Goal: Task Accomplishment & Management: Complete application form

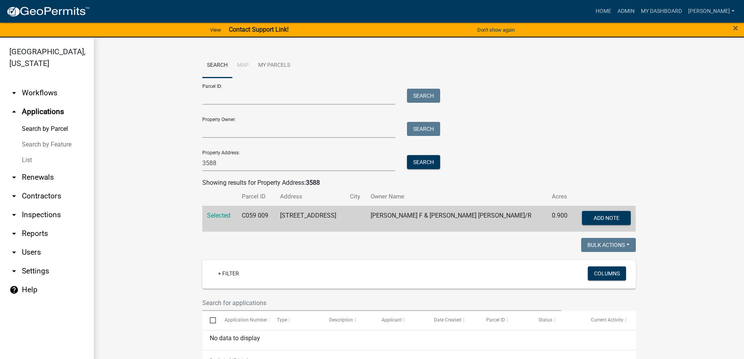
click at [30, 159] on link "List" at bounding box center [47, 160] width 94 height 16
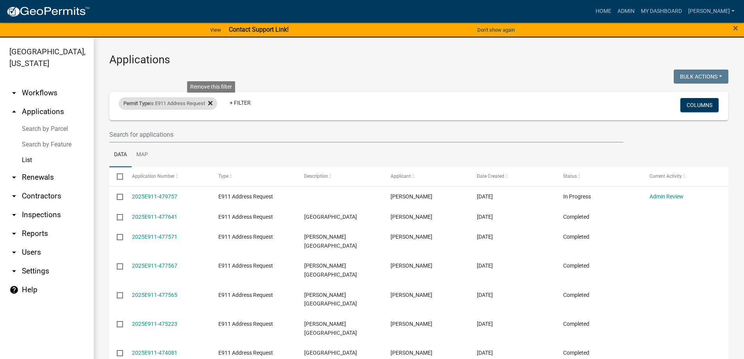
click at [210, 102] on fa-icon at bounding box center [208, 103] width 7 height 12
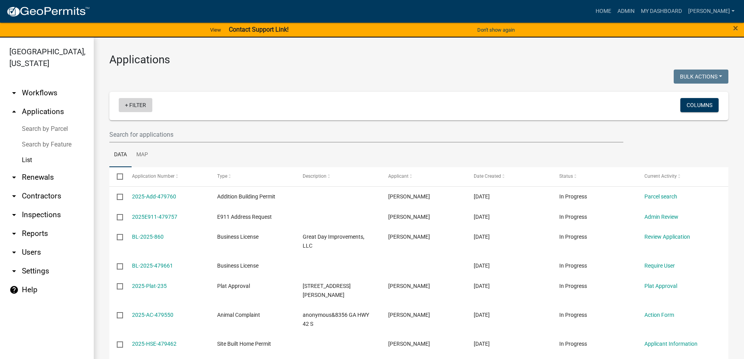
click at [123, 104] on link "+ Filter" at bounding box center [136, 105] width 34 height 14
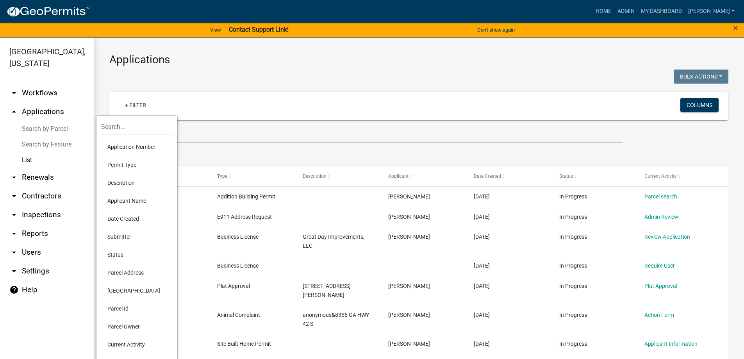
click at [119, 250] on li "Status" at bounding box center [136, 255] width 71 height 18
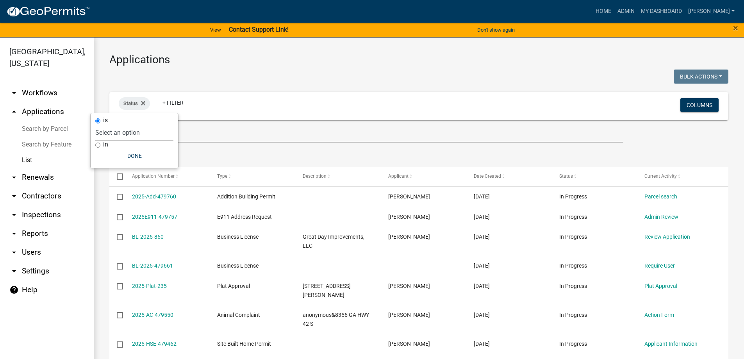
click at [129, 133] on select "Select an option Not Started In Progress Completed Expired Locked Withdrawn Voi…" at bounding box center [134, 133] width 78 height 16
select select "1"
click at [111, 125] on select "Select an option Not Started In Progress Completed Expired Locked Withdrawn Voi…" at bounding box center [134, 133] width 78 height 16
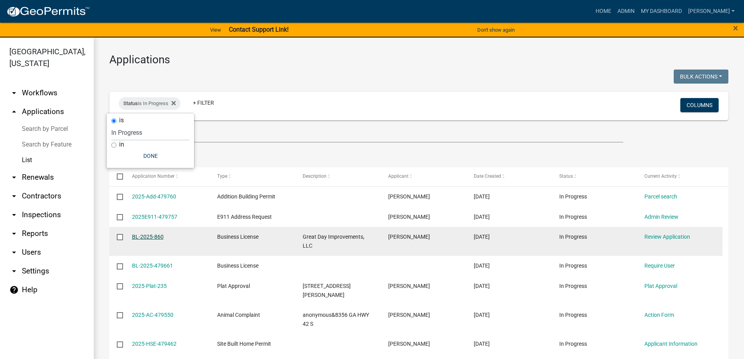
click at [156, 236] on link "BL-2025-860" at bounding box center [148, 236] width 32 height 6
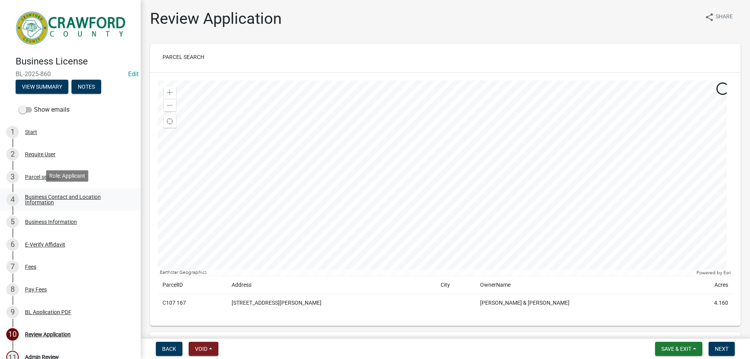
click at [48, 196] on div "Business Contact and Location Information" at bounding box center [76, 199] width 103 height 11
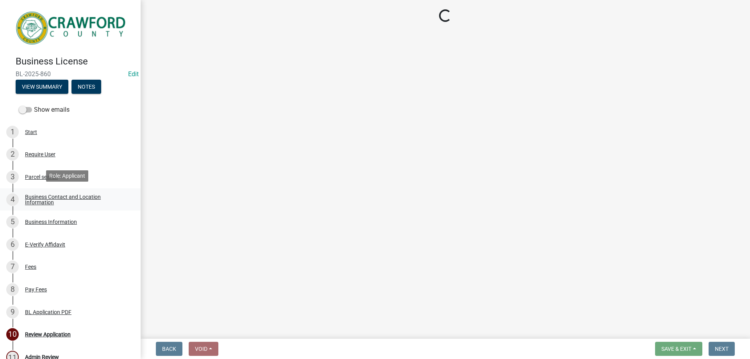
select select "NC"
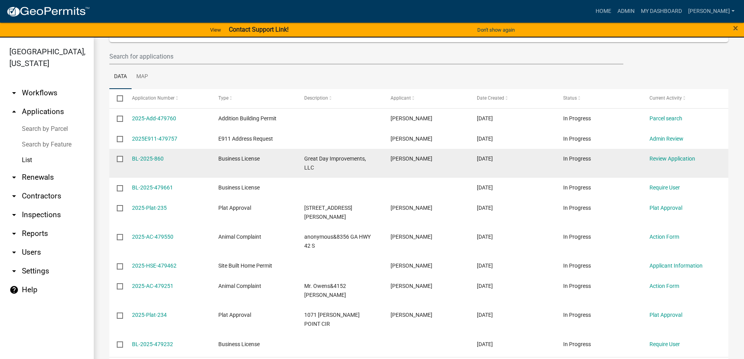
scroll to position [117, 0]
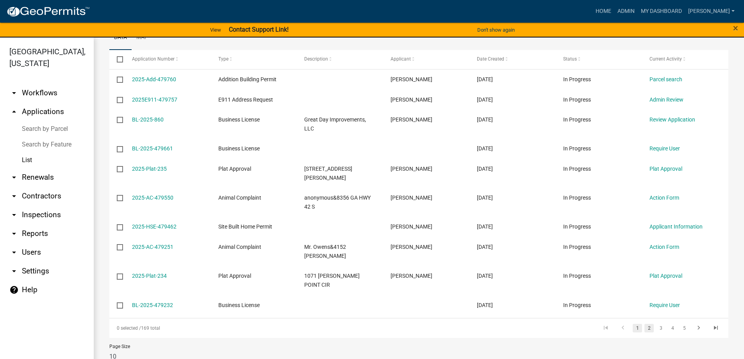
click at [644, 324] on link "2" at bounding box center [648, 328] width 9 height 9
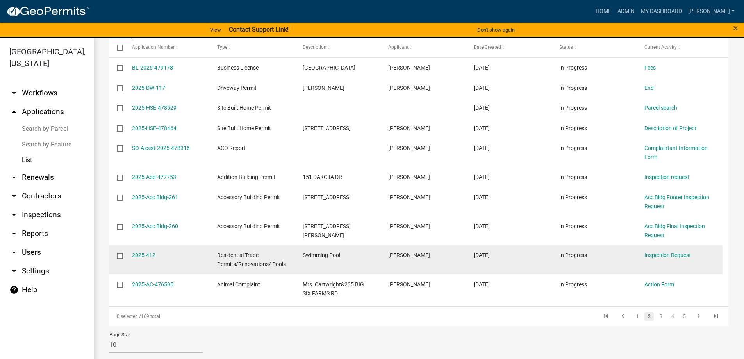
scroll to position [135, 0]
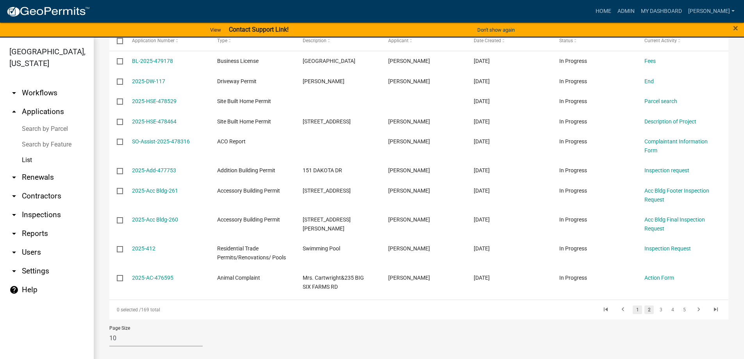
click at [632, 313] on link "1" at bounding box center [636, 309] width 9 height 9
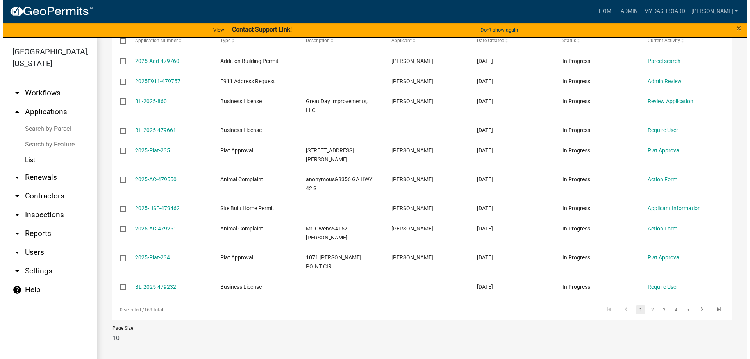
scroll to position [118, 0]
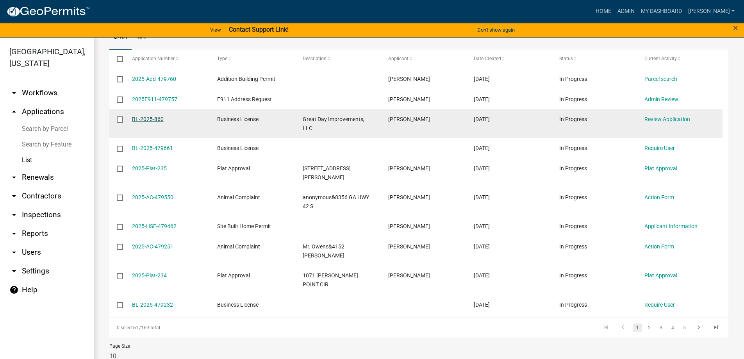
click at [148, 118] on link "BL-2025-860" at bounding box center [148, 119] width 32 height 6
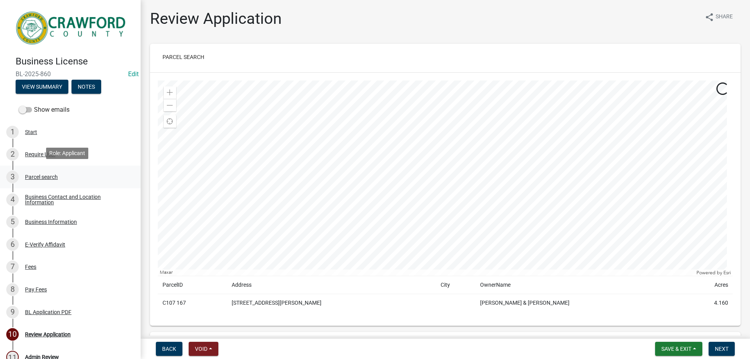
click at [28, 174] on div "Parcel search" at bounding box center [41, 176] width 33 height 5
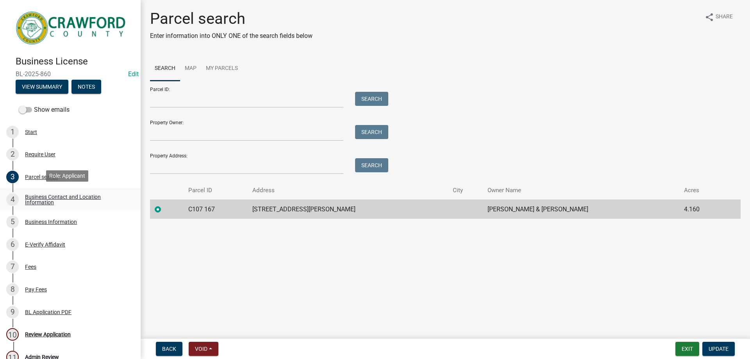
click at [38, 198] on div "Business Contact and Location Information" at bounding box center [76, 199] width 103 height 11
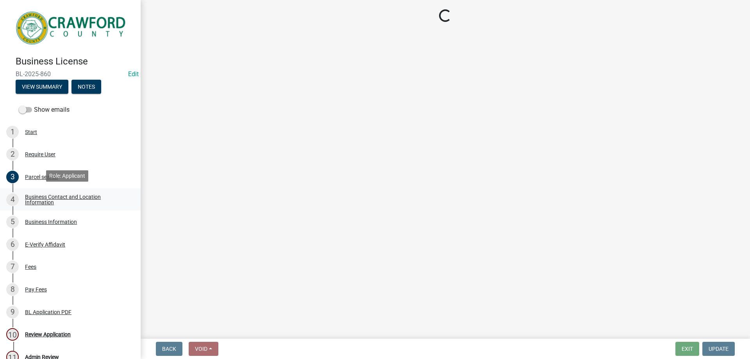
select select "NC"
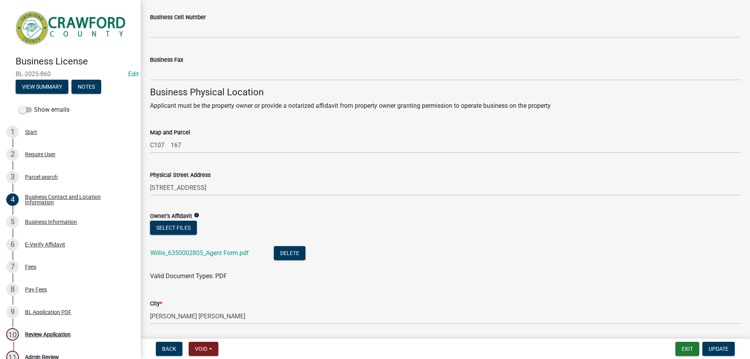
scroll to position [664, 0]
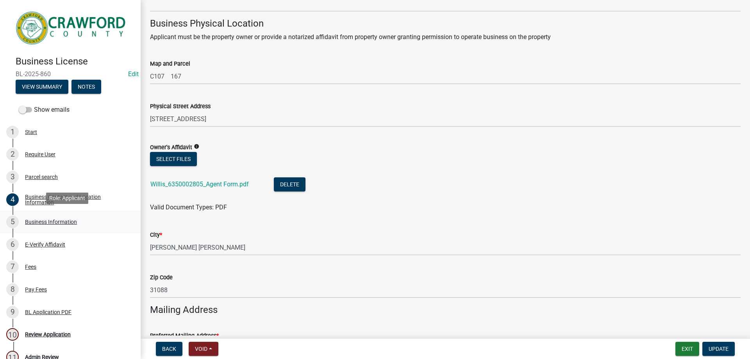
click at [35, 221] on div "Business Information" at bounding box center [51, 221] width 52 height 5
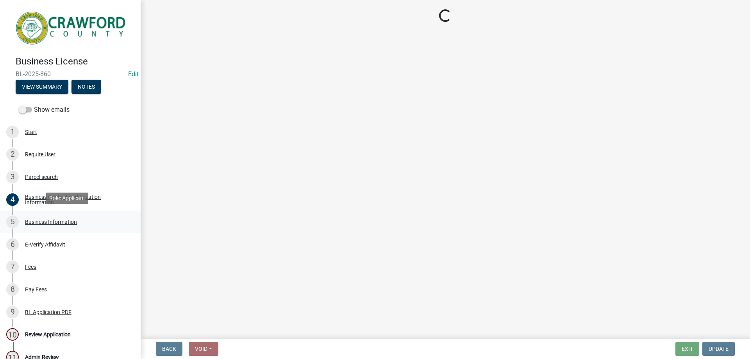
scroll to position [0, 0]
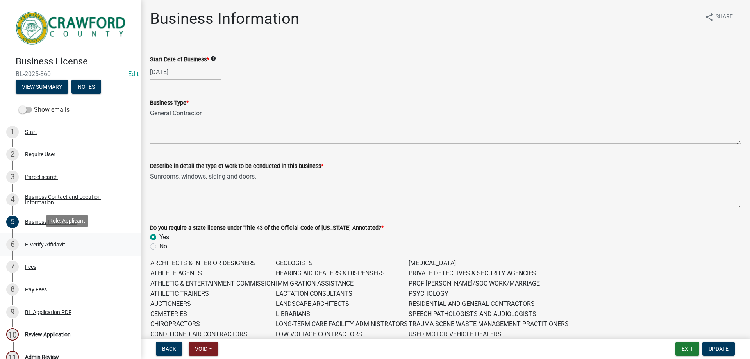
click at [64, 242] on div "E-Verify Affidavit" at bounding box center [45, 244] width 40 height 5
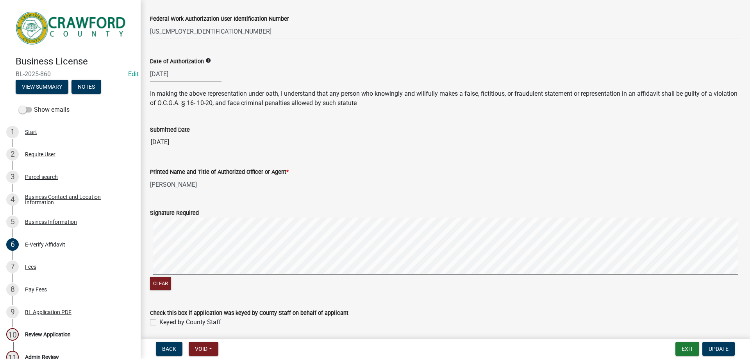
scroll to position [164, 0]
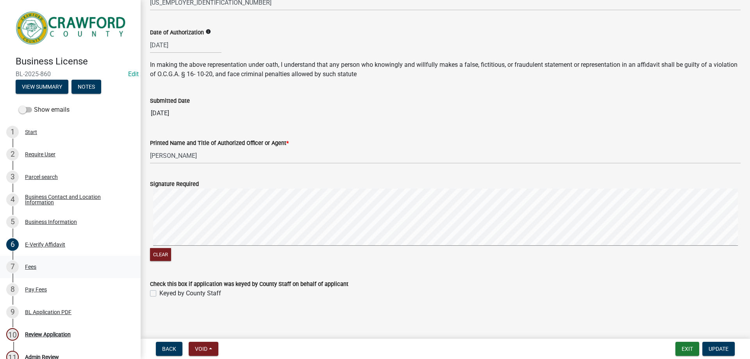
click at [30, 266] on div "Fees" at bounding box center [30, 266] width 11 height 5
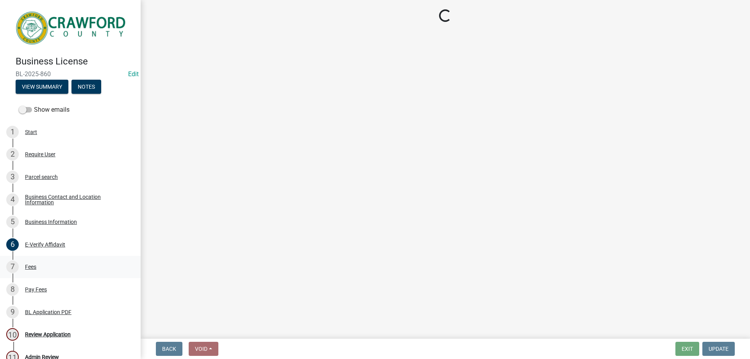
scroll to position [0, 0]
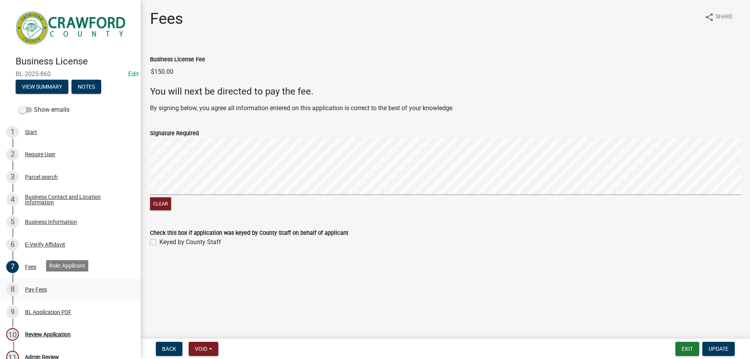
click at [35, 287] on div "Pay Fees" at bounding box center [36, 289] width 22 height 5
